Goal: Information Seeking & Learning: Learn about a topic

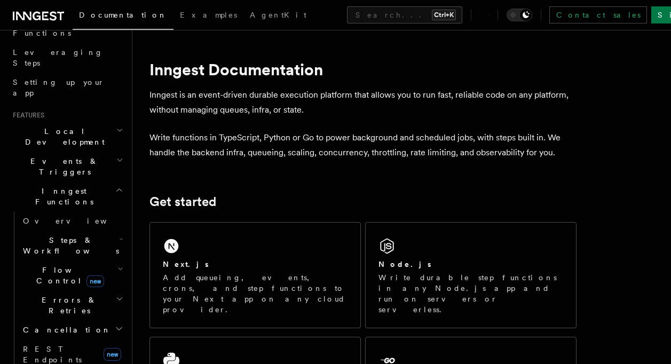
scroll to position [374, 0]
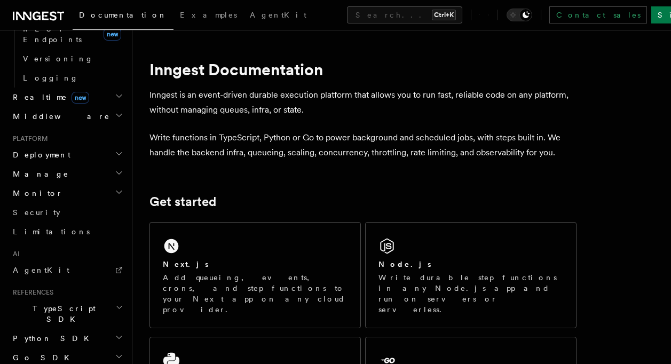
scroll to position [511, 0]
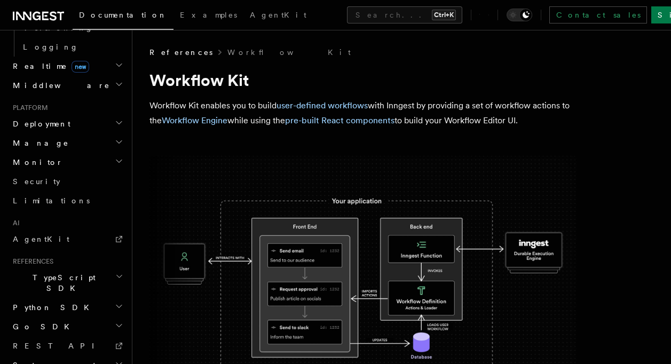
scroll to position [565, 0]
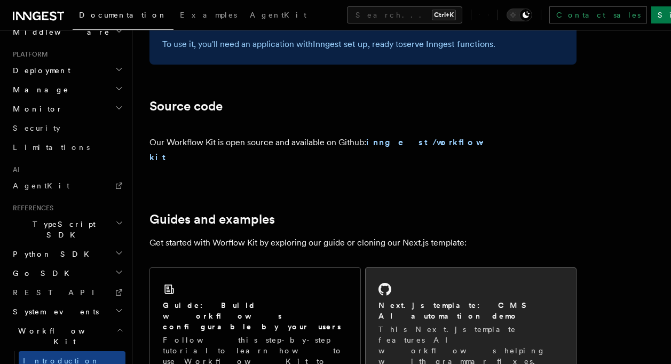
scroll to position [640, 0]
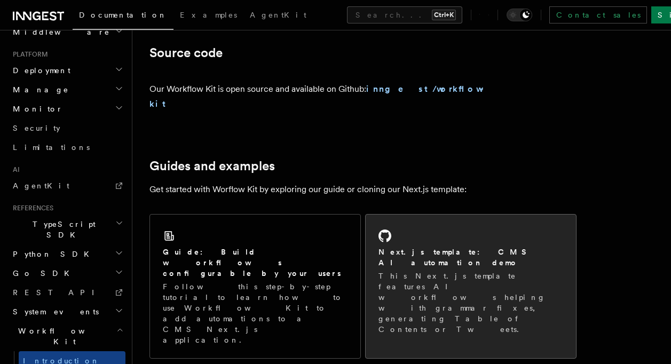
click at [486, 271] on p "This Next.js template features AI workflows helping with grammar fixes, generat…" at bounding box center [470, 303] width 185 height 64
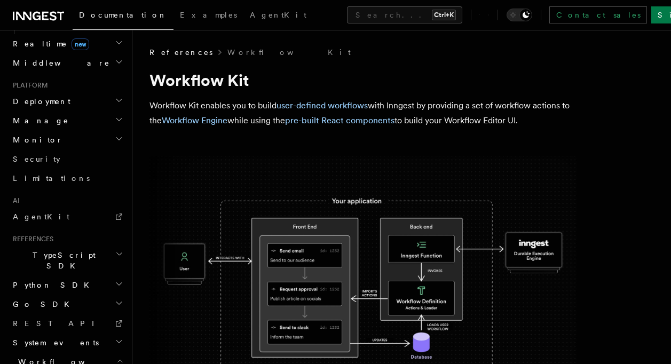
scroll to position [607, 0]
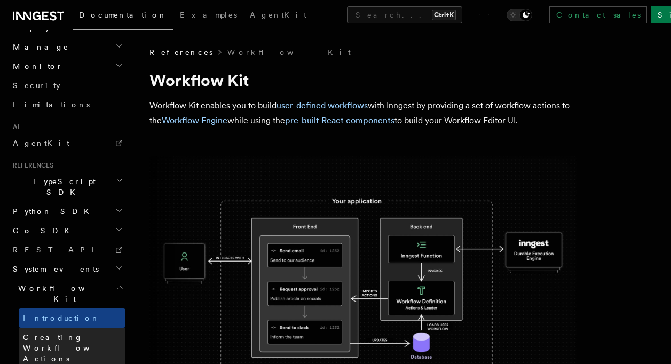
click at [74, 333] on span "Creating Workflow Actions" at bounding box center [69, 348] width 93 height 30
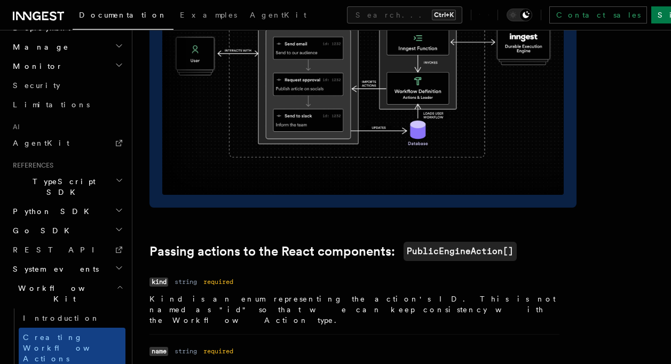
scroll to position [587, 0]
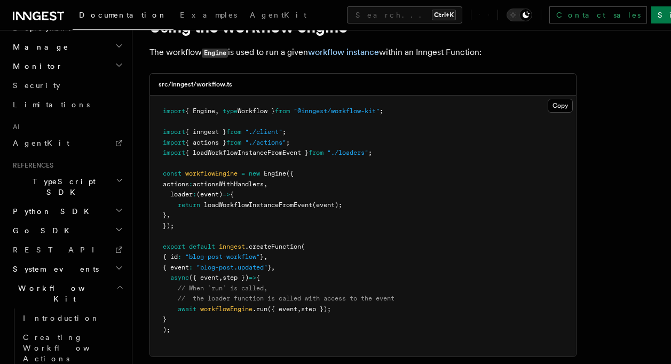
scroll to position [160, 0]
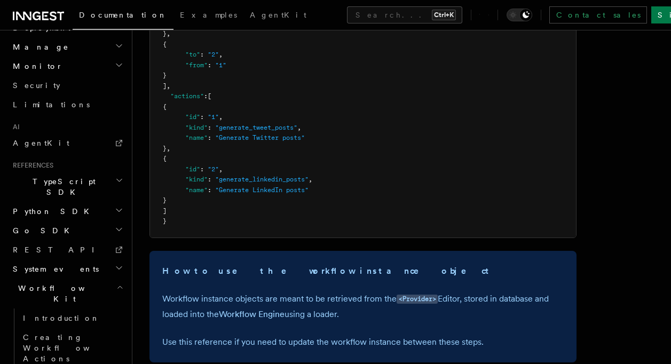
scroll to position [267, 0]
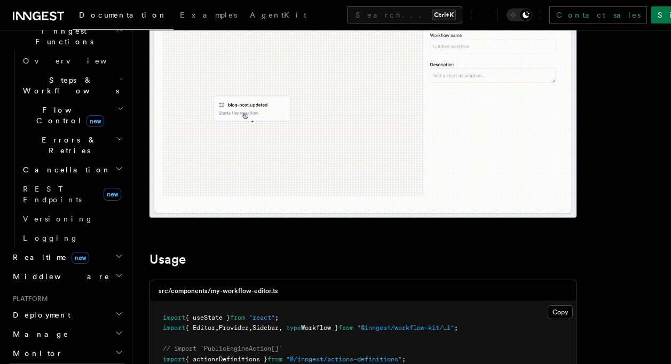
scroll to position [374, 0]
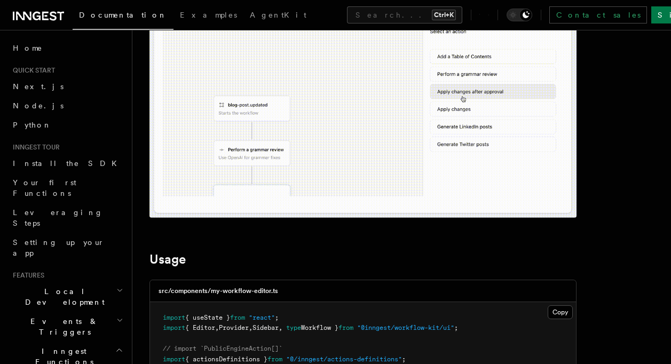
scroll to position [0, 0]
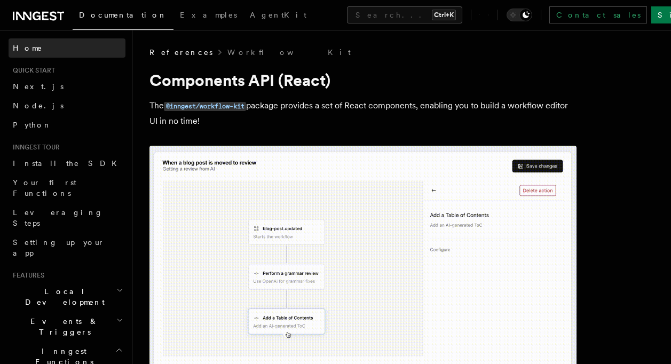
click at [46, 47] on link "Home" at bounding box center [67, 47] width 117 height 19
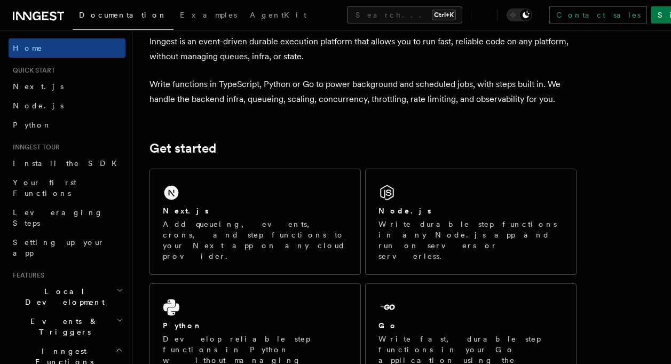
scroll to position [107, 0]
